Goal: Register for event/course

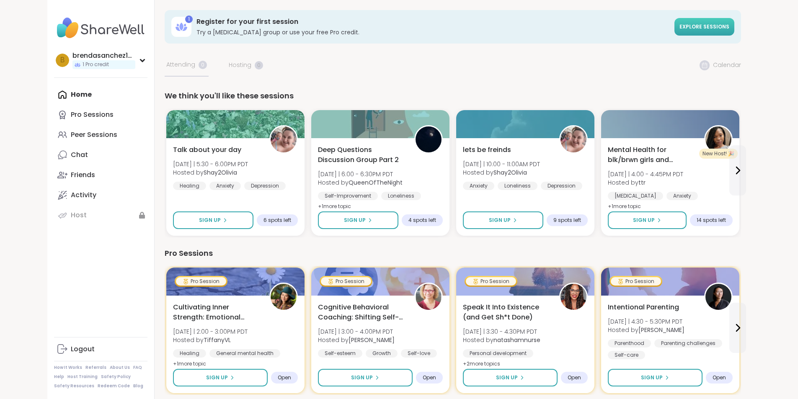
click at [730, 27] on span "Explore sessions" at bounding box center [705, 26] width 50 height 7
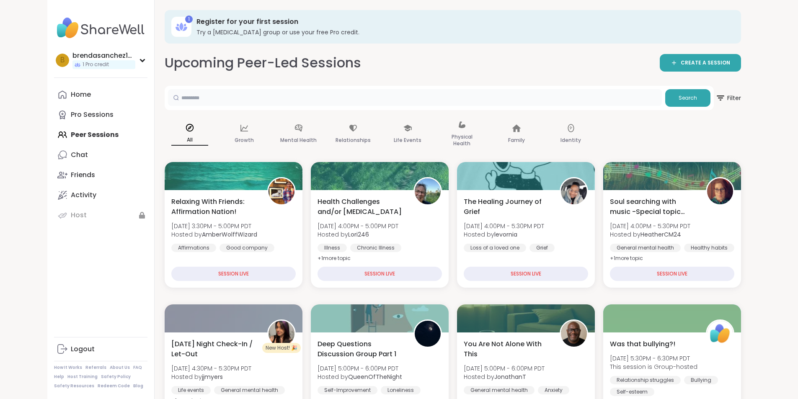
drag, startPoint x: 405, startPoint y: 104, endPoint x: 405, endPoint y: 98, distance: 5.9
click at [405, 103] on input "text" at bounding box center [415, 97] width 494 height 17
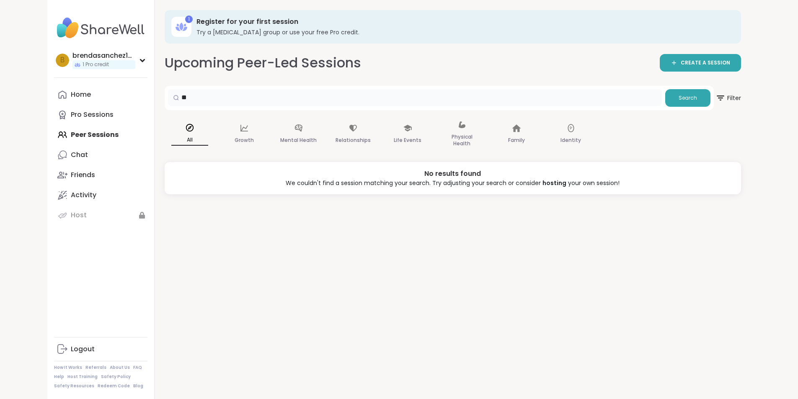
type input "*"
click at [54, 134] on div "Home Pro Sessions Peer Sessions Chat Friends Activity Host" at bounding box center [100, 155] width 93 height 141
click at [54, 133] on div "Home Pro Sessions Peer Sessions Chat Friends Activity Host" at bounding box center [100, 155] width 93 height 141
click at [274, 132] on div "Mental Health" at bounding box center [299, 135] width 50 height 42
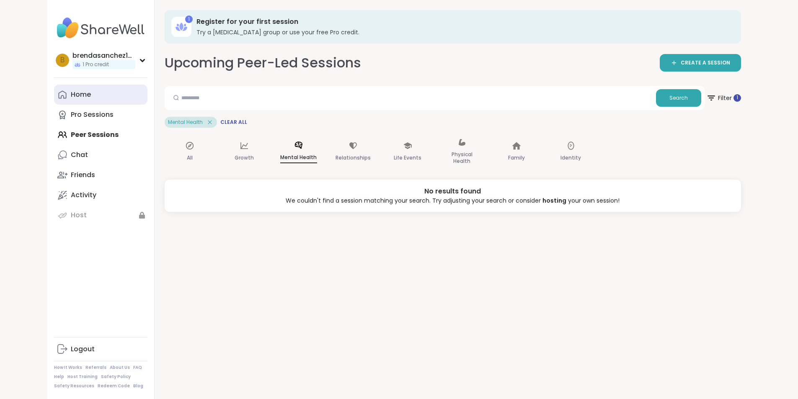
click at [71, 93] on div "Home" at bounding box center [81, 94] width 20 height 9
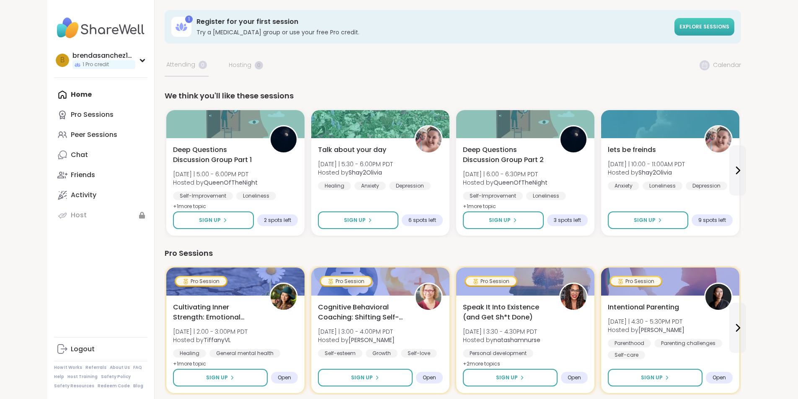
click at [730, 23] on span "Explore sessions" at bounding box center [705, 26] width 50 height 7
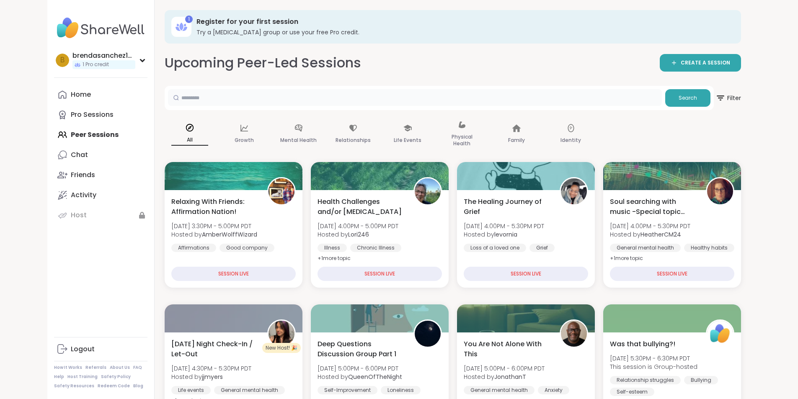
click at [342, 94] on input "text" at bounding box center [415, 97] width 494 height 17
type input "**********"
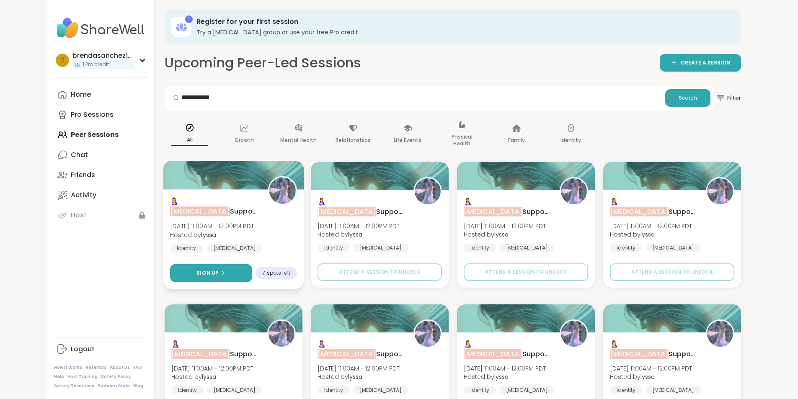
click at [190, 271] on button "Sign Up" at bounding box center [211, 273] width 82 height 18
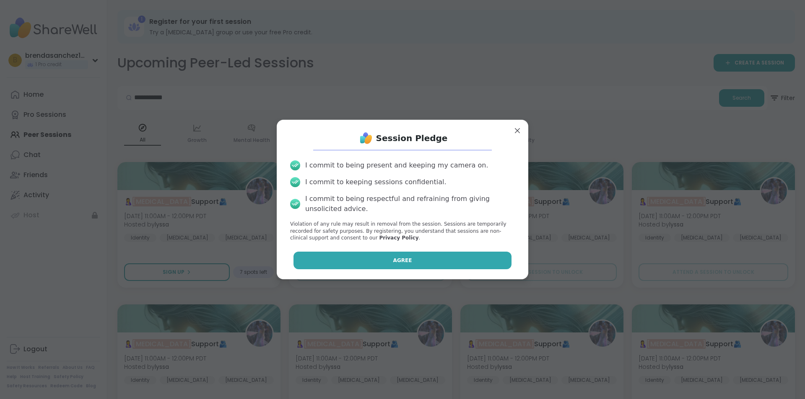
click at [450, 256] on button "Agree" at bounding box center [402, 261] width 218 height 18
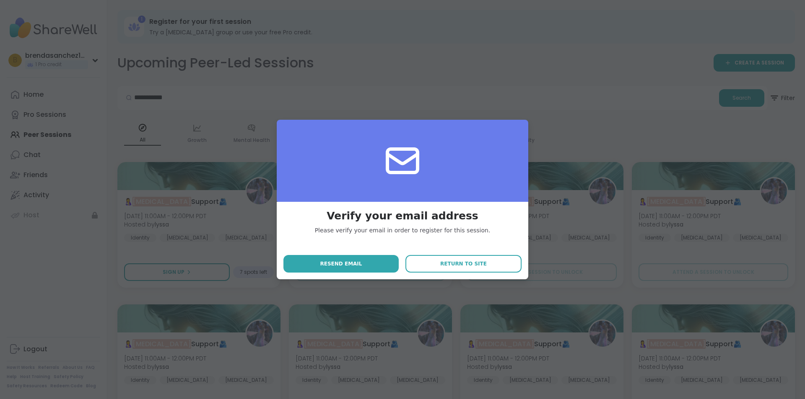
click at [567, 215] on div "Verify your email address Please verify your email in order to register for thi…" at bounding box center [402, 199] width 795 height 399
drag, startPoint x: 560, startPoint y: 228, endPoint x: 552, endPoint y: 225, distance: 8.3
click at [562, 226] on div "Verify your email address Please verify your email in order to register for thi…" at bounding box center [402, 199] width 795 height 399
click at [552, 225] on div "Verify your email address Please verify your email in order to register for thi…" at bounding box center [402, 199] width 795 height 399
click at [476, 268] on button "Return to site" at bounding box center [463, 264] width 116 height 18
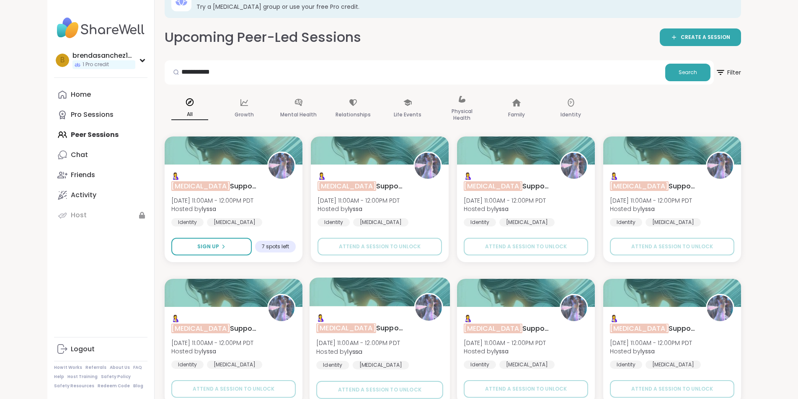
scroll to position [39, 0]
